Goal: Information Seeking & Learning: Compare options

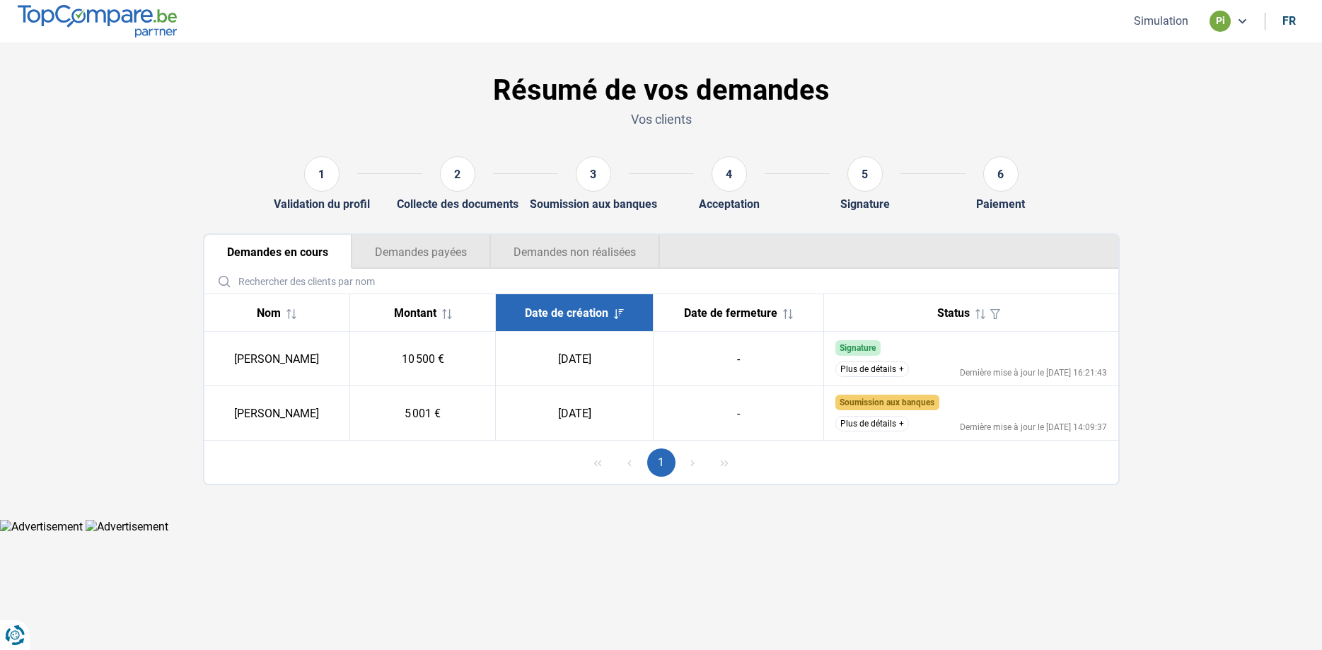
click at [866, 369] on button "Plus de détails" at bounding box center [872, 369] width 74 height 16
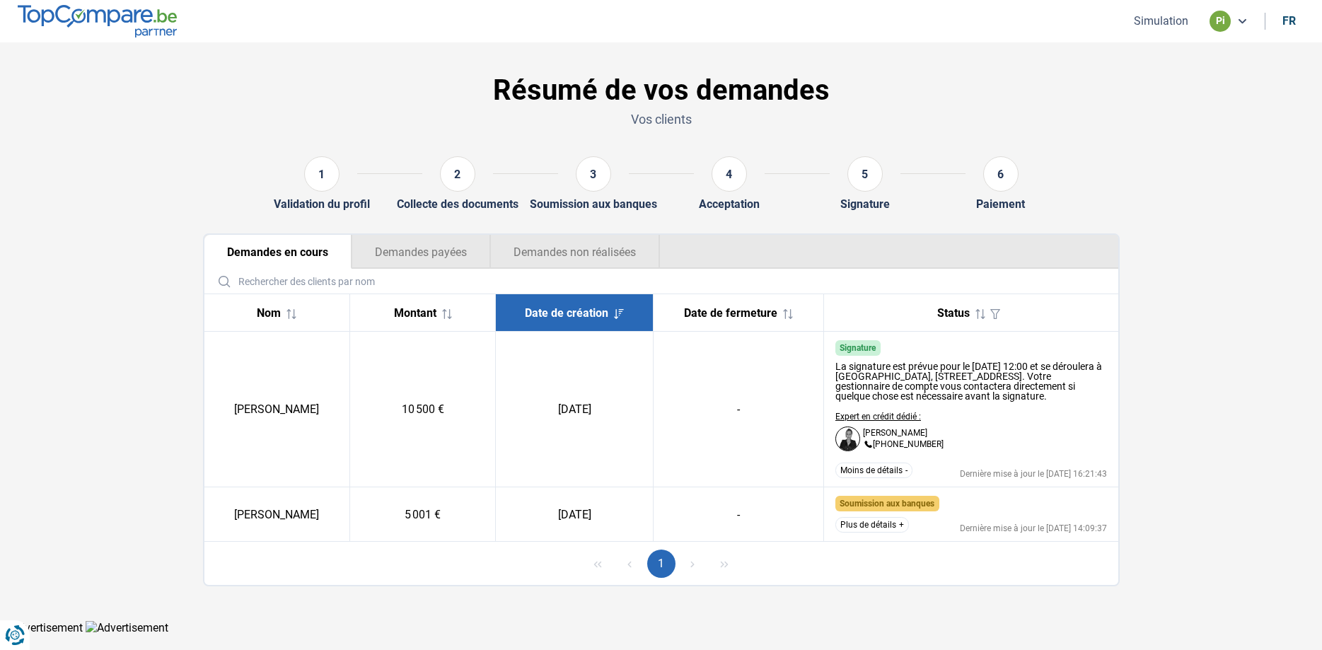
click at [877, 533] on button "Plus de détails" at bounding box center [872, 525] width 74 height 16
